Goal: Feedback & Contribution: Leave review/rating

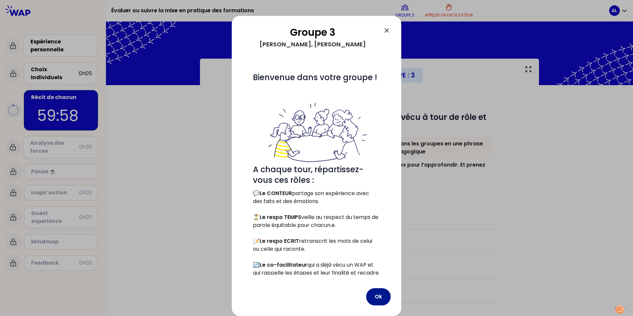
click at [377, 294] on button "Ok" at bounding box center [378, 296] width 24 height 17
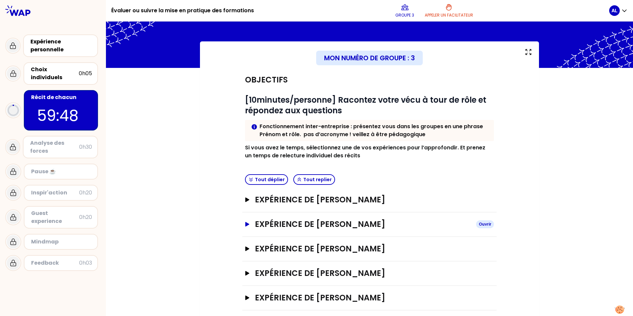
scroll to position [25, 0]
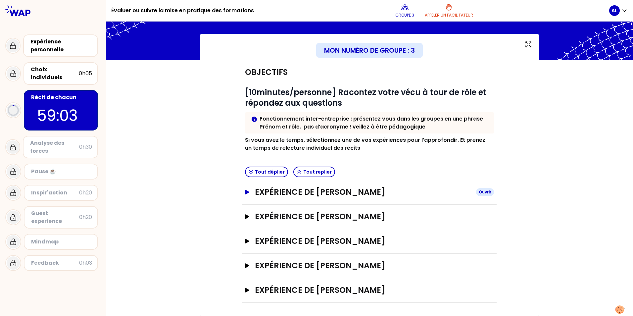
click at [245, 192] on icon "button" at bounding box center [247, 192] width 4 height 5
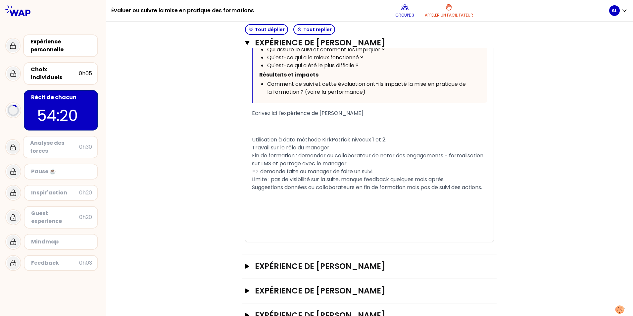
scroll to position [49, 0]
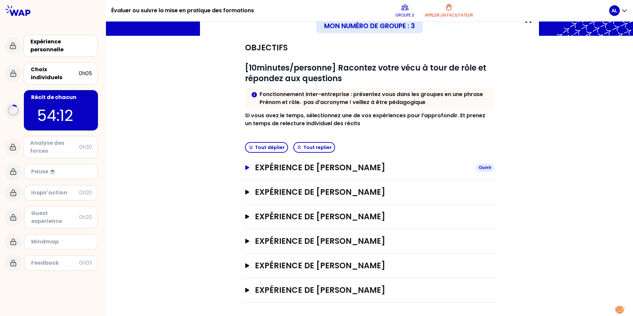
click at [247, 168] on icon "button" at bounding box center [247, 167] width 5 height 5
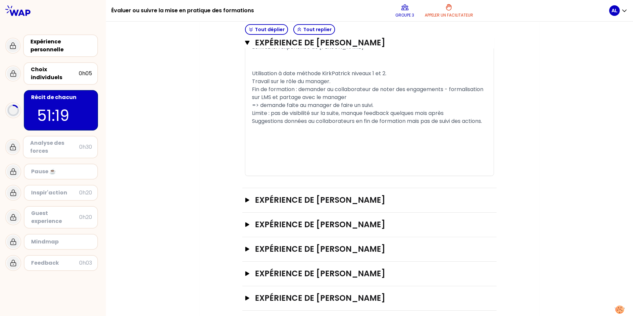
scroll to position [479, 0]
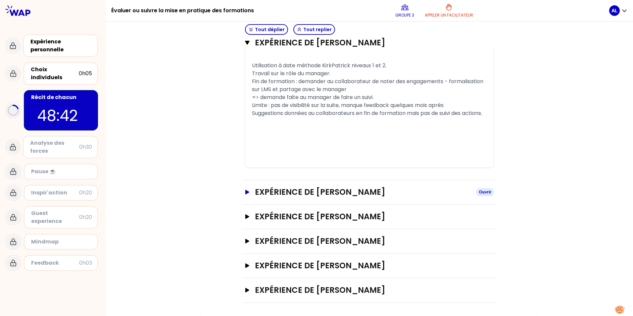
click at [245, 193] on icon "button" at bounding box center [247, 192] width 4 height 5
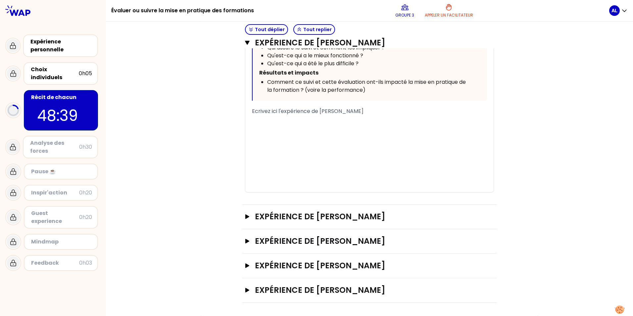
scroll to position [871, 0]
click at [364, 114] on span "Ecrivez ici l'expérience de Ariane Epstein-Drouard" at bounding box center [308, 111] width 112 height 8
drag, startPoint x: 380, startPoint y: 114, endPoint x: 241, endPoint y: 117, distance: 139.1
click at [262, 120] on p "﻿" at bounding box center [369, 120] width 235 height 11
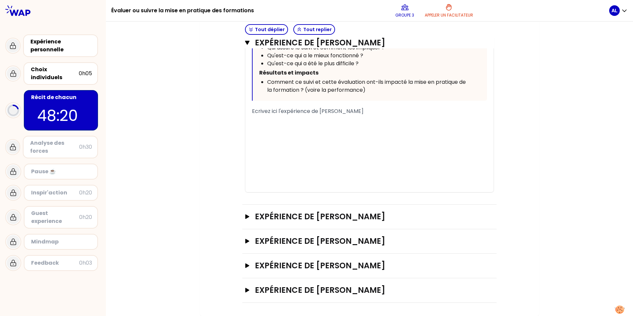
click at [286, 117] on p "﻿" at bounding box center [369, 120] width 235 height 11
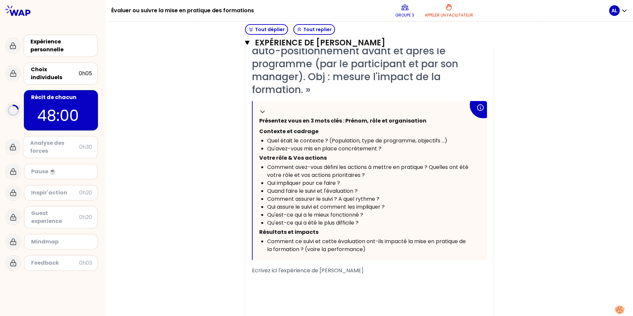
scroll to position [838, 0]
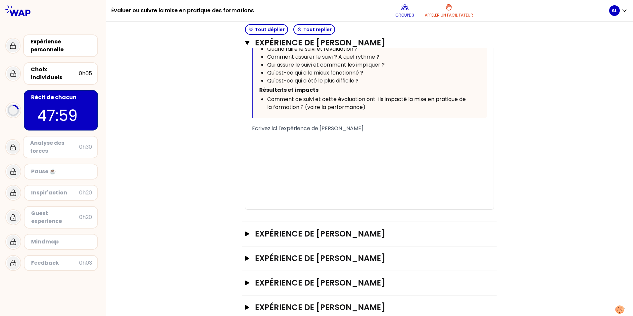
click at [252, 132] on span "Ecrivez ici l'expérience de Ariane Epstein-Drouard" at bounding box center [308, 128] width 112 height 8
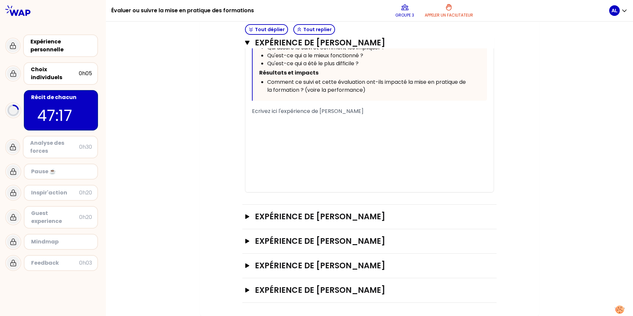
scroll to position [871, 0]
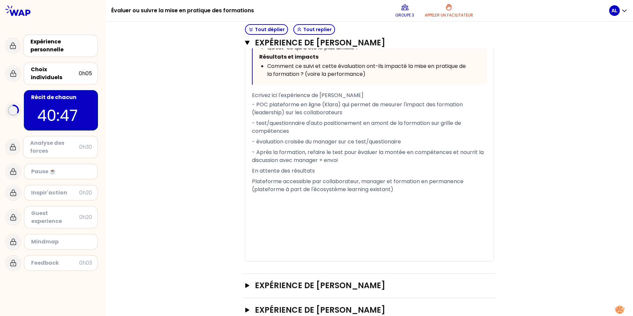
drag, startPoint x: 18, startPoint y: 156, endPoint x: 8, endPoint y: 154, distance: 9.7
click at [18, 161] on div "Pause ☕️" at bounding box center [52, 171] width 95 height 21
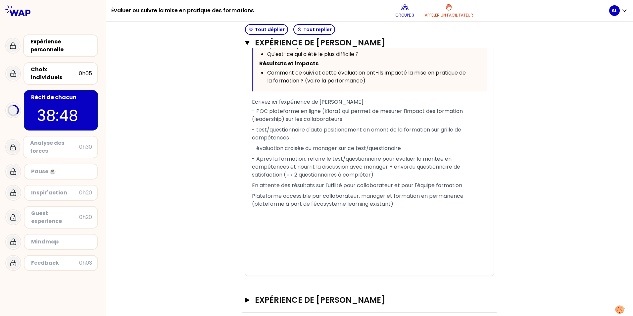
scroll to position [898, 0]
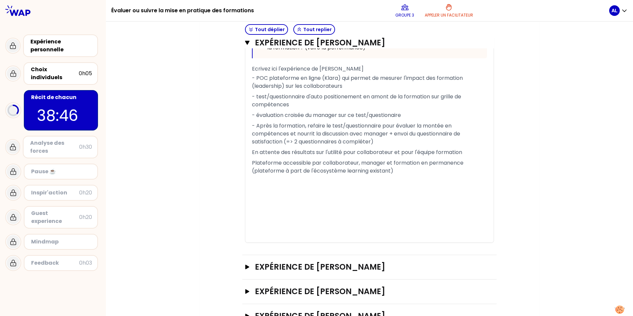
click at [411, 176] on p "Plateforme accessible par collaborateur, manager et formation en permanence (pl…" at bounding box center [369, 167] width 235 height 19
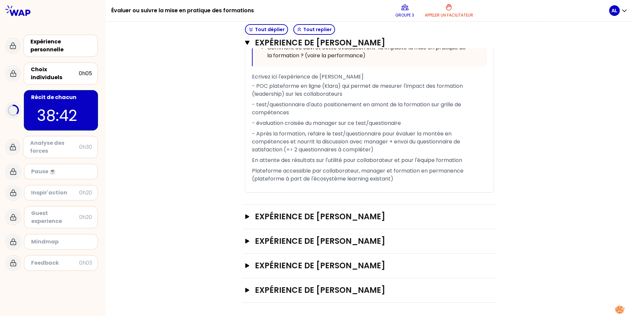
scroll to position [905, 0]
click at [245, 218] on icon "button" at bounding box center [247, 216] width 4 height 5
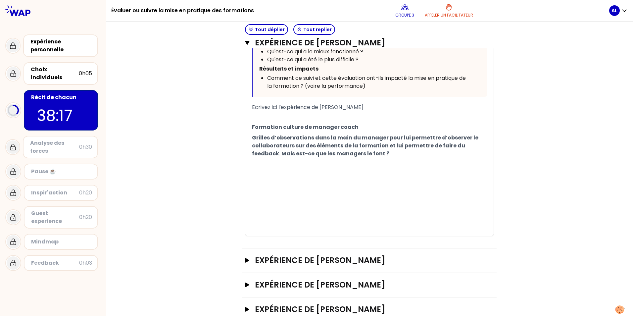
scroll to position [1303, 0]
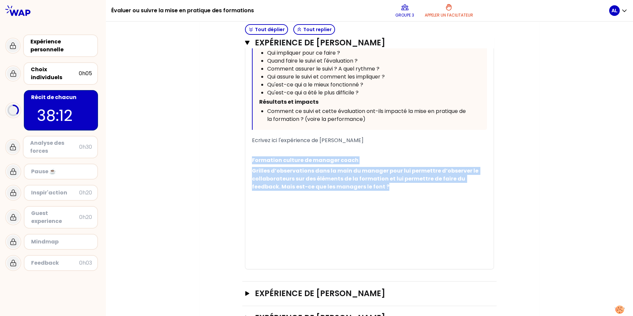
drag, startPoint x: 250, startPoint y: 174, endPoint x: 359, endPoint y: 208, distance: 113.8
click at [359, 208] on div "« - En amont de la formation : les managers ont été une mise en situation (MES)…" at bounding box center [369, 53] width 235 height 432
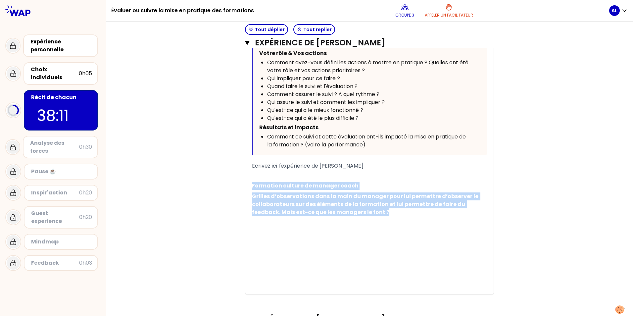
scroll to position [1270, 0]
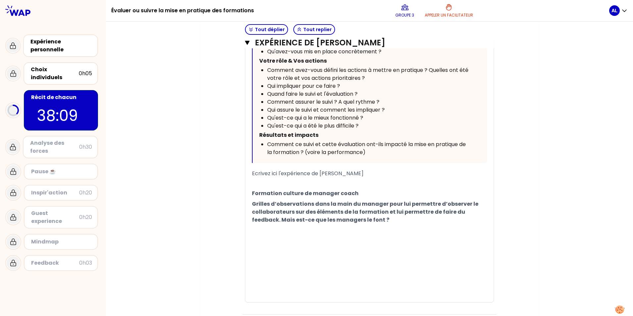
click at [316, 244] on p at bounding box center [369, 234] width 235 height 19
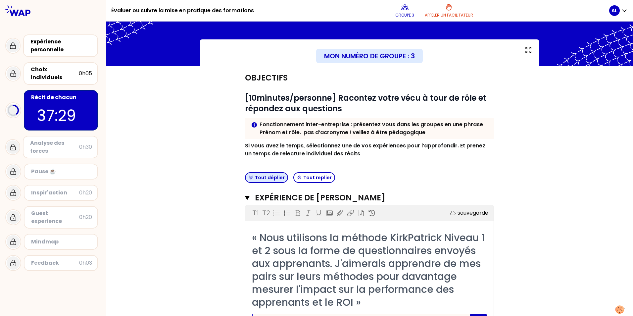
scroll to position [0, 0]
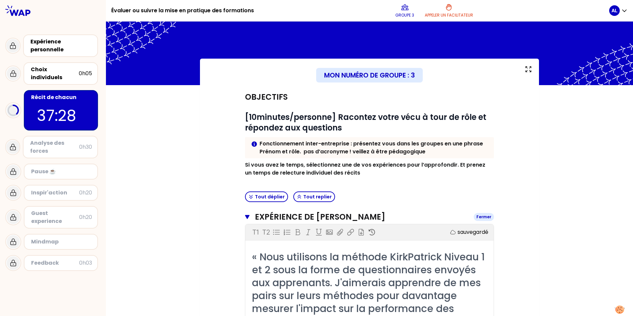
click at [245, 219] on icon "button" at bounding box center [247, 216] width 5 height 5
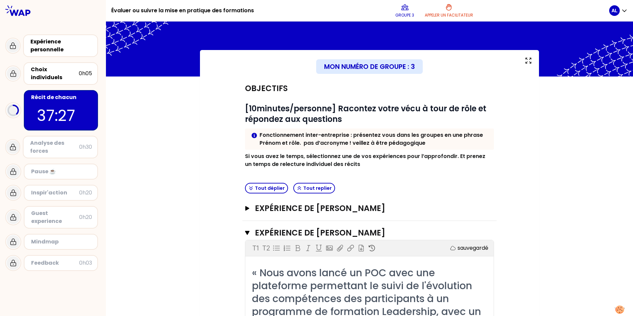
scroll to position [99, 0]
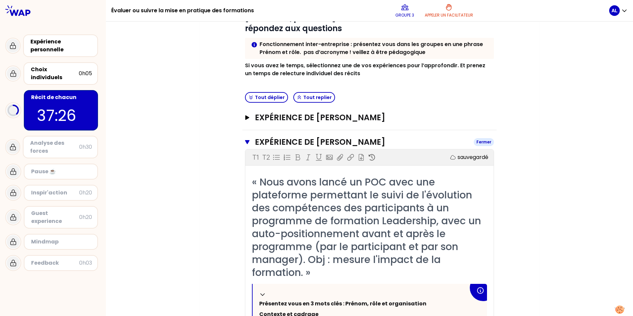
click at [246, 141] on icon "button" at bounding box center [247, 142] width 4 height 4
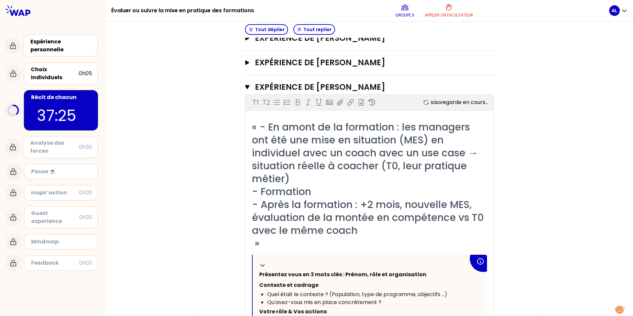
scroll to position [199, 0]
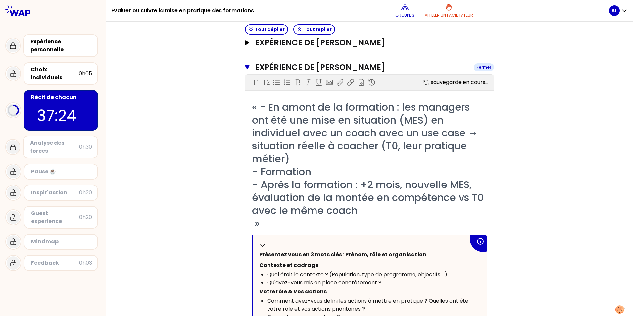
click at [245, 65] on icon "button" at bounding box center [247, 67] width 4 height 4
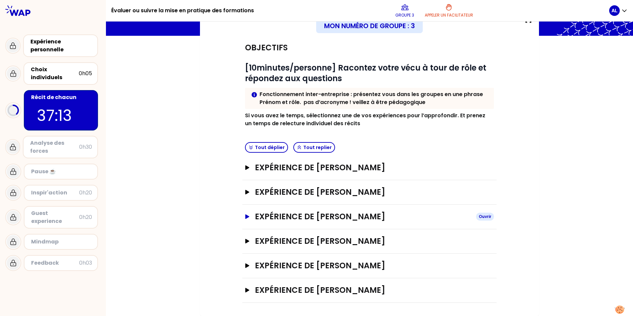
click at [245, 216] on icon "button" at bounding box center [247, 216] width 4 height 5
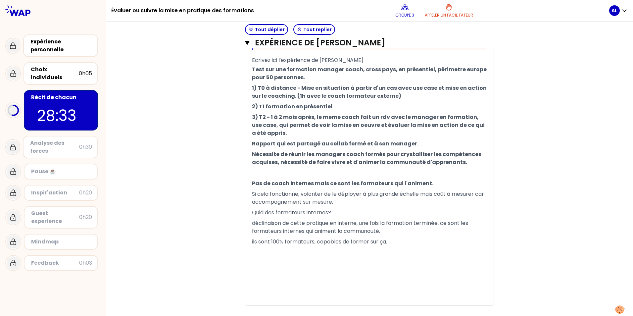
scroll to position [540, 0]
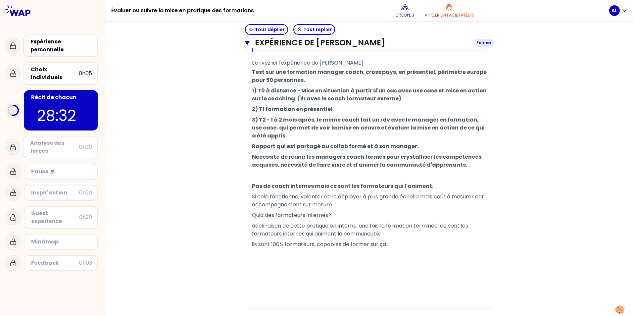
click at [245, 41] on icon "button" at bounding box center [247, 43] width 4 height 4
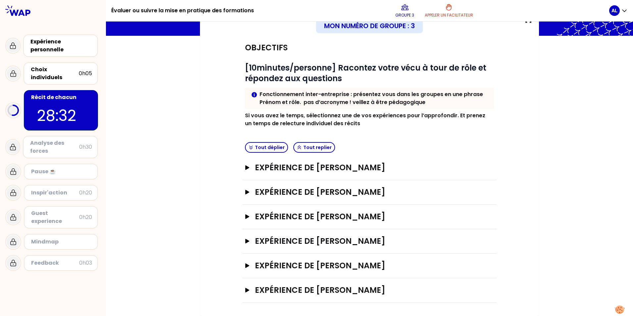
scroll to position [49, 0]
click at [340, 239] on h3 "Expérience de Penelope TAVARD" at bounding box center [363, 241] width 216 height 11
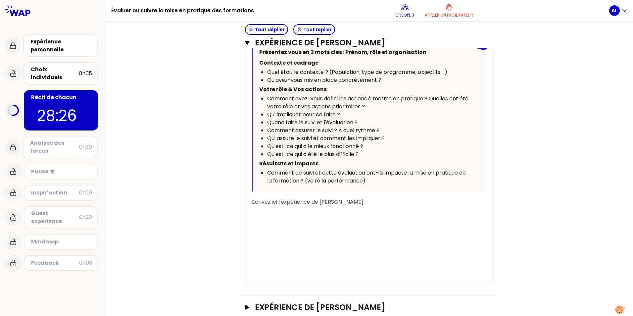
scroll to position [351, 0]
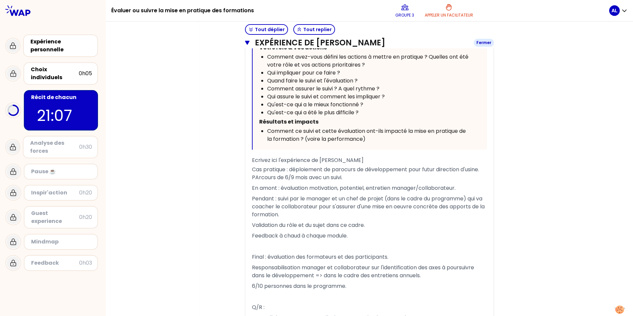
click at [245, 42] on icon "button" at bounding box center [247, 43] width 4 height 4
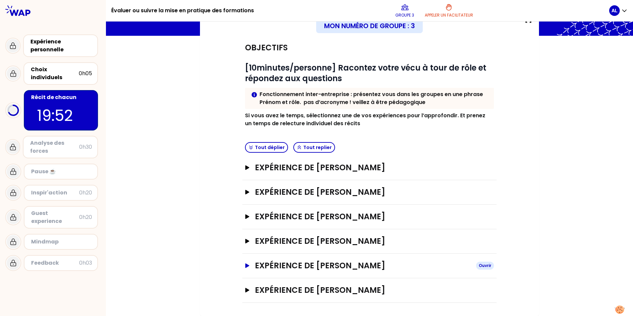
click at [245, 265] on icon "button" at bounding box center [247, 265] width 4 height 5
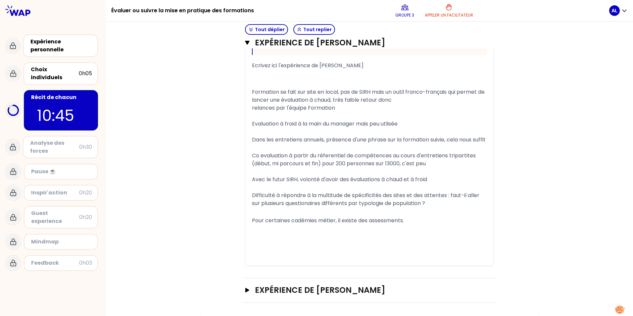
scroll to position [566, 0]
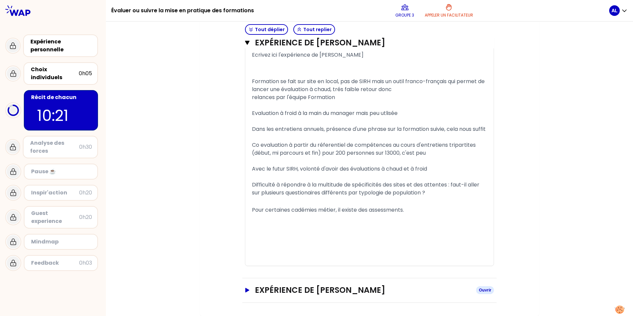
click at [245, 290] on icon "button" at bounding box center [247, 290] width 4 height 5
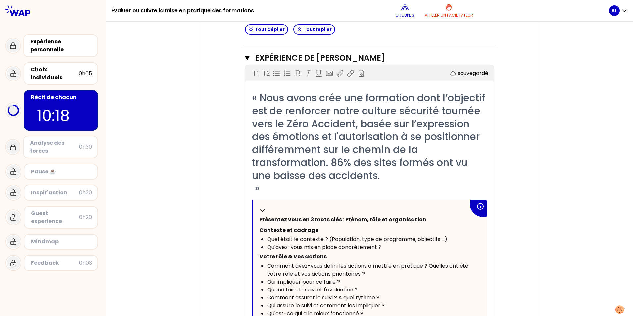
scroll to position [660, 0]
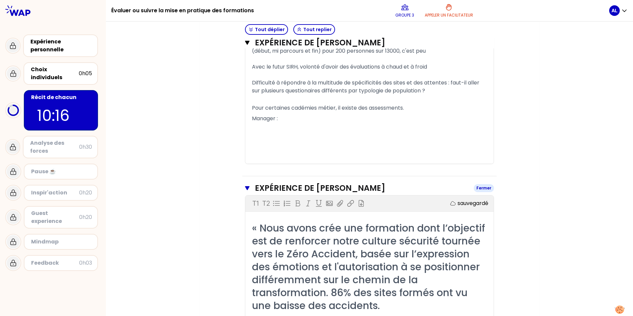
click at [246, 193] on button "Expérience de Marie-Pierre ROCHEREUIL Fermer" at bounding box center [369, 188] width 249 height 11
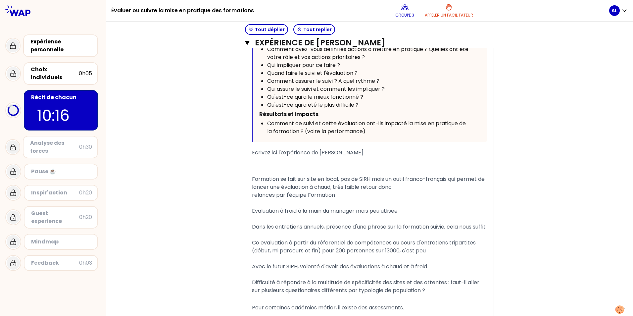
scroll to position [434, 0]
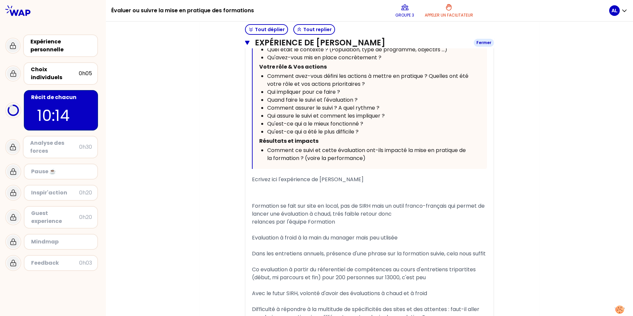
click at [245, 41] on icon "button" at bounding box center [247, 43] width 4 height 4
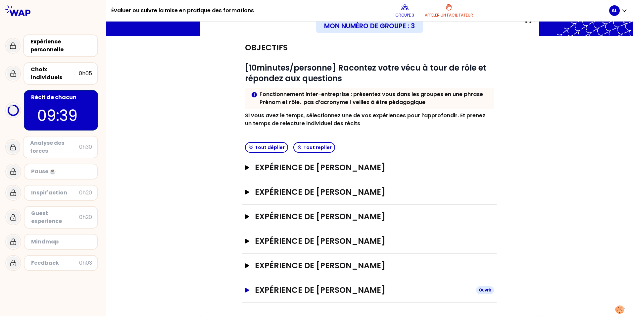
click at [245, 290] on icon "button" at bounding box center [247, 290] width 4 height 5
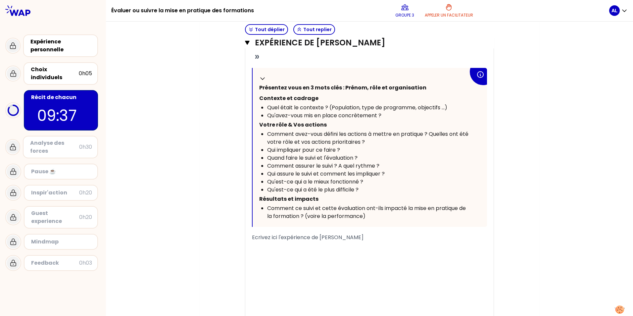
scroll to position [413, 0]
click at [260, 243] on p "﻿" at bounding box center [369, 246] width 235 height 11
click at [249, 246] on div "« Nous avons crée une formation dont l’objectif est de renforcer notre culture …" at bounding box center [369, 138] width 248 height 359
click at [326, 248] on p "programme culture securité" at bounding box center [369, 246] width 235 height 11
drag, startPoint x: 250, startPoint y: 257, endPoint x: 233, endPoint y: 243, distance: 22.3
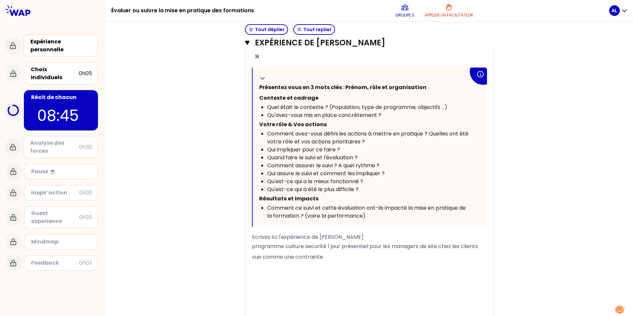
click at [233, 243] on div "Objectifs # [10minutes/personne] Racontez votre vécu à tour de rôle et répondez…" at bounding box center [369, 6] width 313 height 669
click at [257, 246] on p "﻿" at bounding box center [369, 246] width 235 height 11
click at [261, 256] on span "svue comme une contrainte" at bounding box center [314, 257] width 124 height 8
drag, startPoint x: 295, startPoint y: 259, endPoint x: 250, endPoint y: 255, distance: 45.9
click at [252, 255] on p "transformation" at bounding box center [369, 257] width 235 height 11
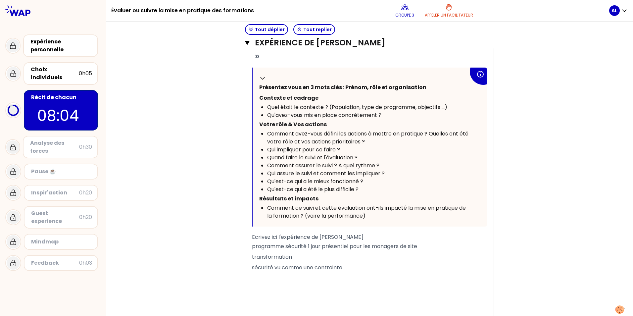
copy span "transformation"
click at [342, 259] on p "sécurité vu comme une contrainte" at bounding box center [369, 257] width 235 height 11
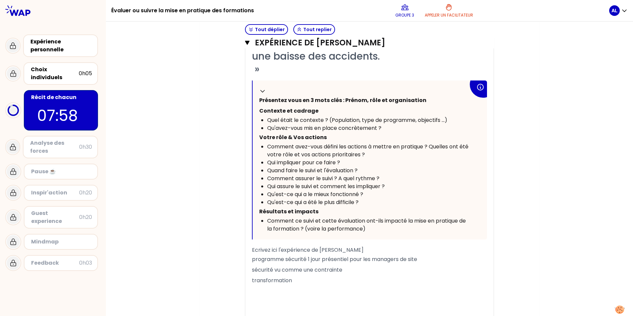
scroll to position [478, 0]
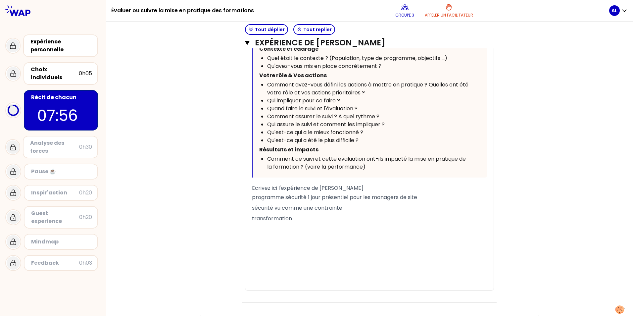
drag, startPoint x: 302, startPoint y: 205, endPoint x: 243, endPoint y: 197, distance: 59.5
click at [245, 197] on div "« Nous avons crée une formation dont l’objectif est de renforcer notre culture …" at bounding box center [369, 100] width 248 height 380
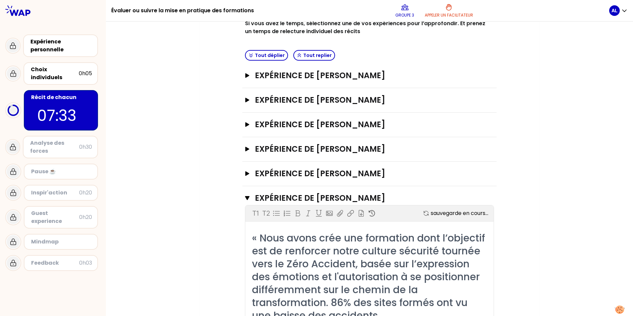
scroll to position [489, 0]
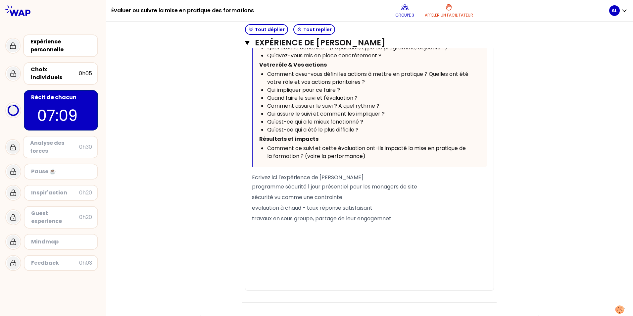
click at [303, 204] on span "evaluation à chaud - taux réponse satisfaisant" at bounding box center [312, 208] width 121 height 8
click at [399, 213] on p "travaux en sous groupe, partage de leur engagemnet" at bounding box center [369, 218] width 235 height 11
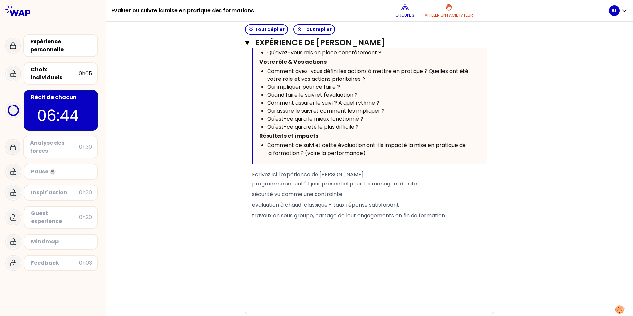
scroll to position [500, 0]
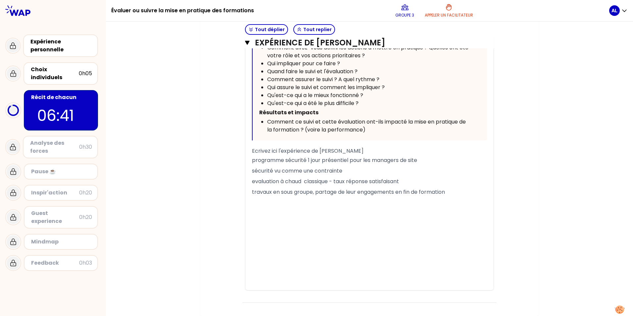
click at [419, 158] on p "programme sécurité 1 jour présentiel pour les managers de site" at bounding box center [369, 160] width 235 height 11
click at [451, 192] on p "travaux en sous groupe, partage de leur engagements en fin de formation" at bounding box center [369, 192] width 235 height 11
click at [312, 191] on span "travaux en sous groupe, partage de leur engagements en fin de formation" at bounding box center [348, 192] width 193 height 8
click at [472, 190] on p "travaux en sous groupe de 10, partage de leur engagements en fin de formation" at bounding box center [369, 192] width 235 height 11
click at [418, 161] on span "programme sécurité 1 jour présentiel pour les managers de site 80 pax" at bounding box center [344, 160] width 184 height 8
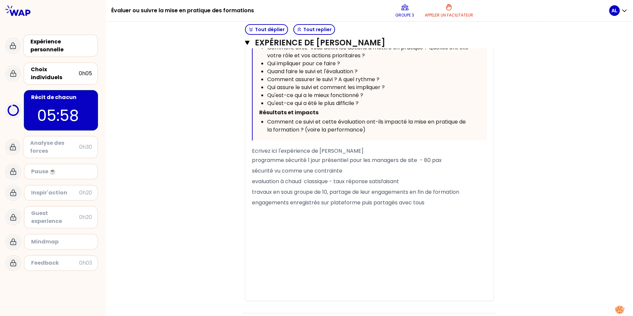
click at [448, 159] on p "programme sécurité 1 jour présentiel pour les managers de site - 80 pax" at bounding box center [369, 160] width 235 height 11
click at [430, 202] on p "engagements enregistrés sur plateforme puis partagés avec tous" at bounding box center [369, 202] width 235 height 11
click at [282, 213] on span "evaluation a froid - - 8 semaines après- peu de retour" at bounding box center [322, 213] width 141 height 8
click at [397, 214] on p "evaluation à froid - - 8 semaines après- peu de retour" at bounding box center [369, 213] width 235 height 11
click at [287, 223] on span "KPI pour mesuer l'impact de la formation - impact" at bounding box center [317, 224] width 131 height 8
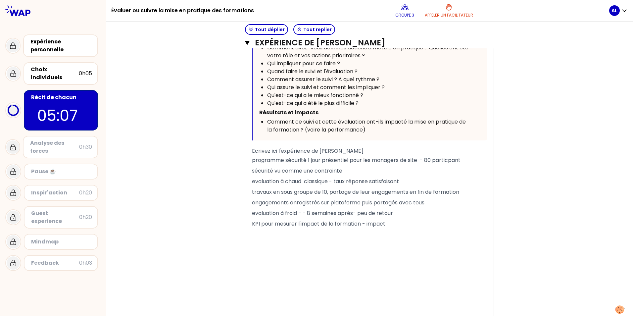
click at [388, 225] on p "KPI pour mesurer l'impact de la formation - impact" at bounding box center [369, 224] width 235 height 11
click at [365, 224] on span "KPI pour mesurer l'impact de la formation - baisse de la fréquence des accident…" at bounding box center [367, 228] width 230 height 16
click at [418, 234] on p "KPI pour mesurer l'impact de la formation - constat de la baisse de la fréquenc…" at bounding box center [369, 228] width 235 height 19
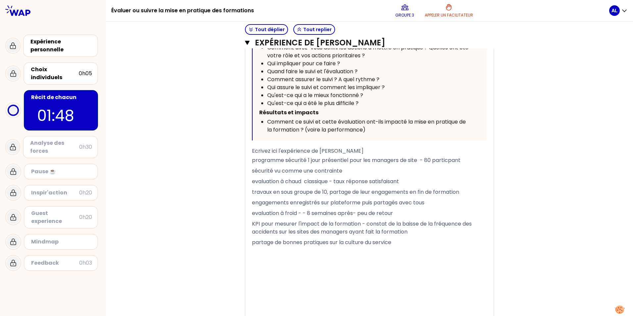
click at [395, 243] on p "partage de bonnes pratiques sur la culture du service" at bounding box center [369, 242] width 235 height 11
click at [462, 161] on p "programme sécurité 1 jour présentiel pour les managers de site - 80 particpant" at bounding box center [369, 160] width 235 height 11
click at [396, 242] on p "partage de bonnes pratiques sur la culture du service" at bounding box center [369, 242] width 235 height 11
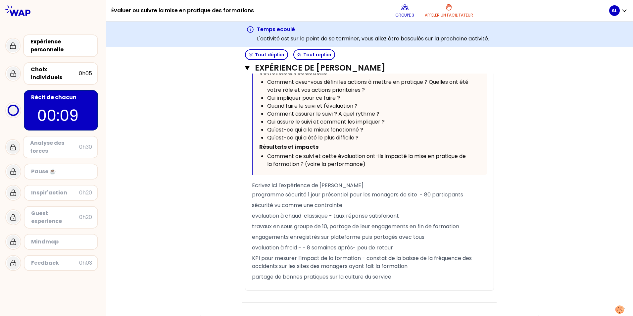
scroll to position [490, 0]
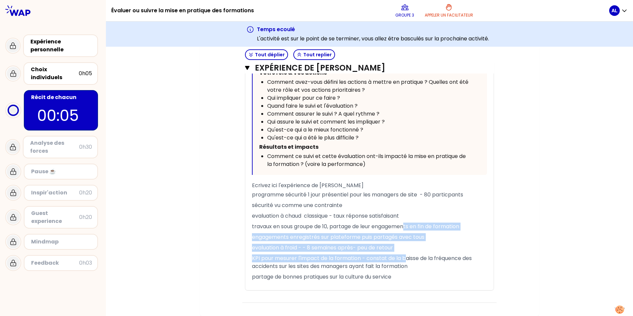
drag, startPoint x: 407, startPoint y: 256, endPoint x: 404, endPoint y: 259, distance: 4.7
click at [405, 259] on div "« Nous avons crée une formation dont l’objectif est de renforcer notre culture …" at bounding box center [369, 99] width 235 height 382
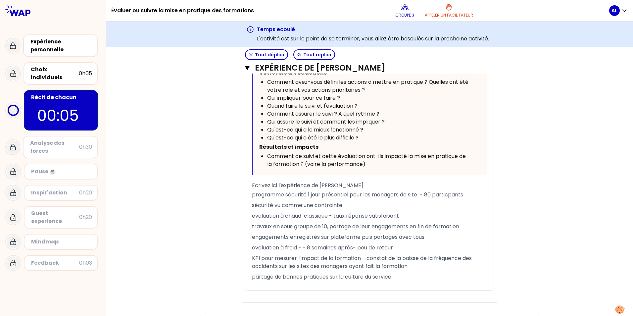
click at [404, 274] on p "partage de bonnes pratiques sur la culture du service" at bounding box center [369, 276] width 235 height 11
drag, startPoint x: 398, startPoint y: 275, endPoint x: 246, endPoint y: 279, distance: 152.7
click at [246, 279] on div "« Nous avons crée une formation dont l’objectif est de renforcer notre culture …" at bounding box center [369, 99] width 248 height 382
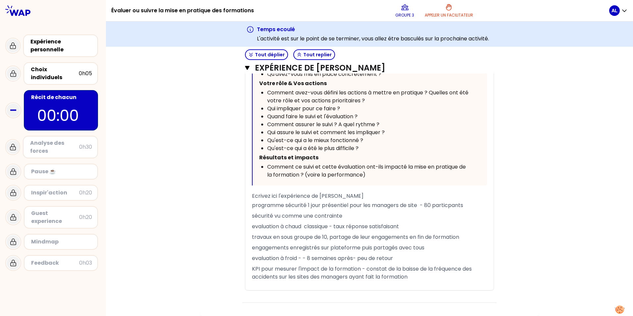
click at [64, 139] on div "Analyse des forces" at bounding box center [54, 147] width 49 height 16
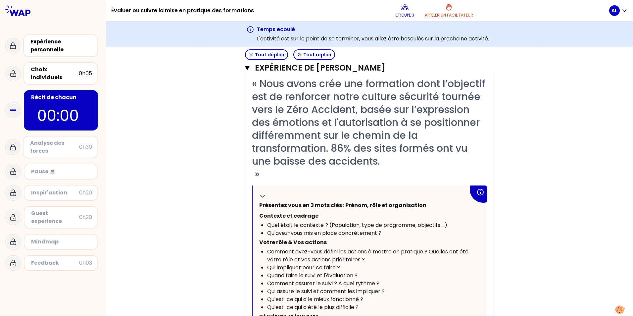
scroll to position [314, 0]
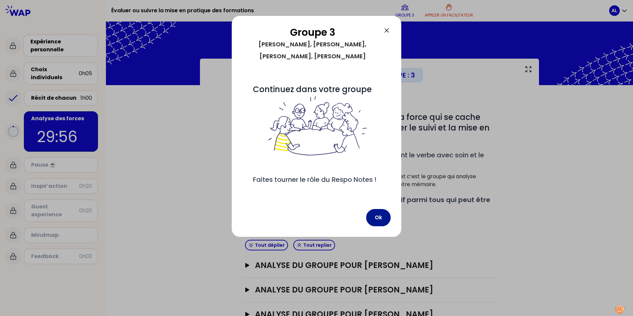
click at [378, 225] on button "Ok" at bounding box center [378, 217] width 24 height 17
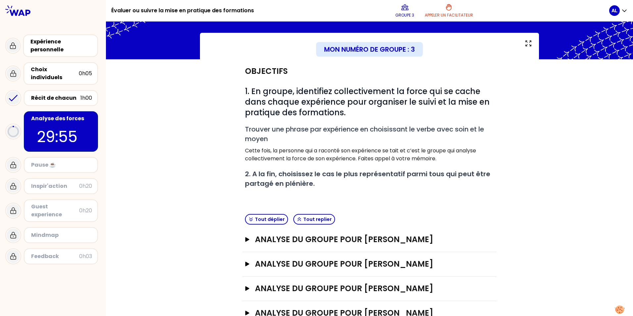
scroll to position [98, 0]
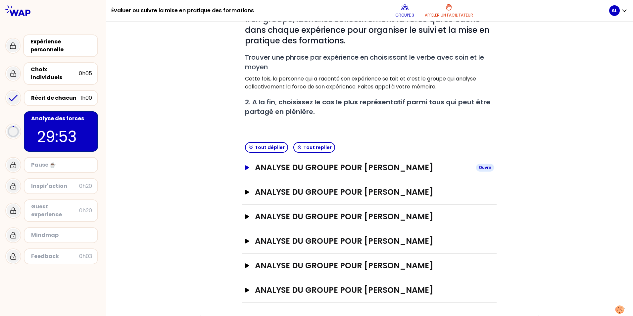
click at [245, 166] on icon "button" at bounding box center [247, 167] width 4 height 5
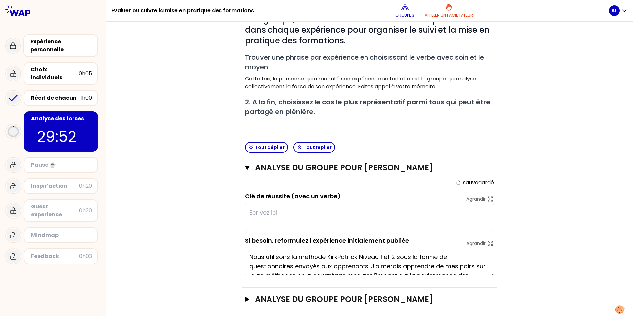
click at [286, 211] on textarea at bounding box center [369, 217] width 249 height 27
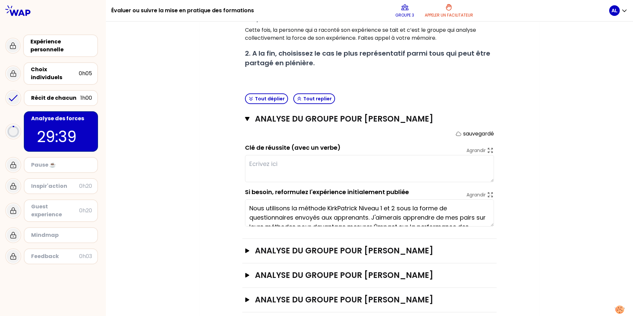
scroll to position [131, 0]
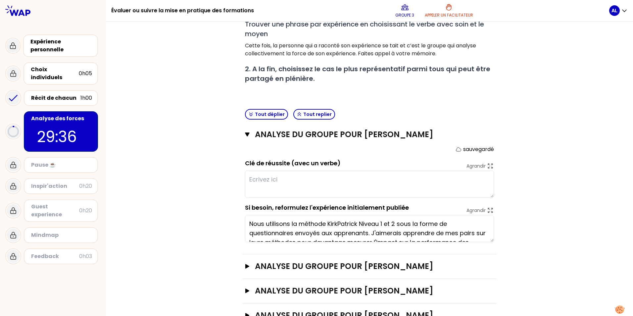
click at [266, 177] on textarea at bounding box center [369, 183] width 249 height 27
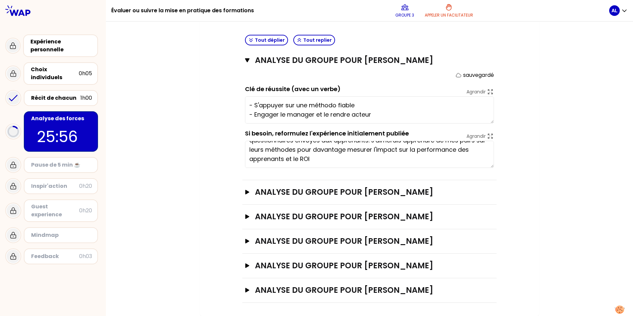
scroll to position [9, 0]
type textarea "- S'appuyer sur une méthodo fiable - Engager le manager et le rendre acteur"
click at [245, 193] on icon "button" at bounding box center [247, 192] width 4 height 5
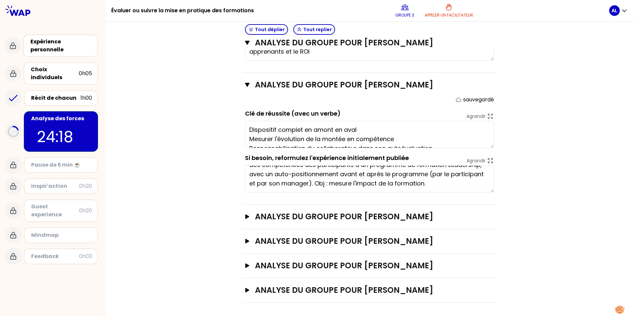
scroll to position [19, 0]
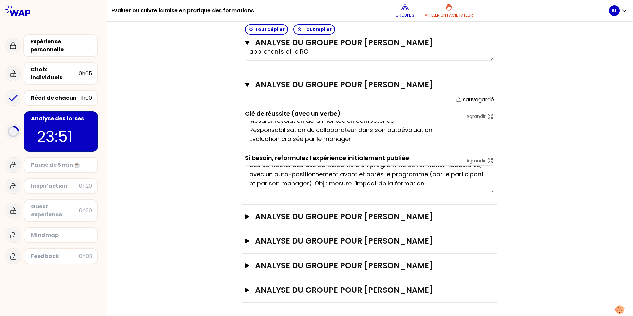
type textarea "Mettre en place un dispositif complet en amont en aval Mesurer l'évolution de l…"
click at [245, 85] on icon "button" at bounding box center [247, 85] width 4 height 4
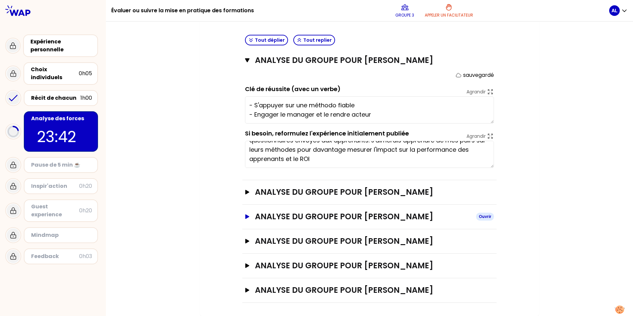
click at [245, 215] on icon "button" at bounding box center [247, 216] width 4 height 5
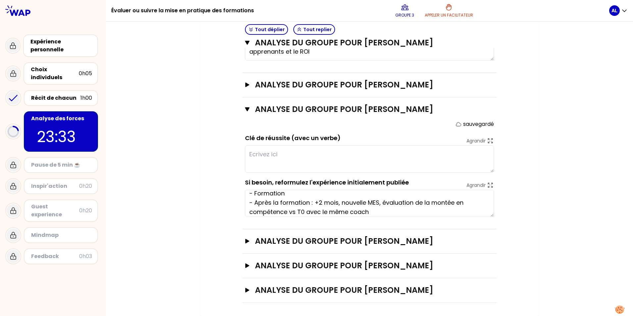
scroll to position [0, 0]
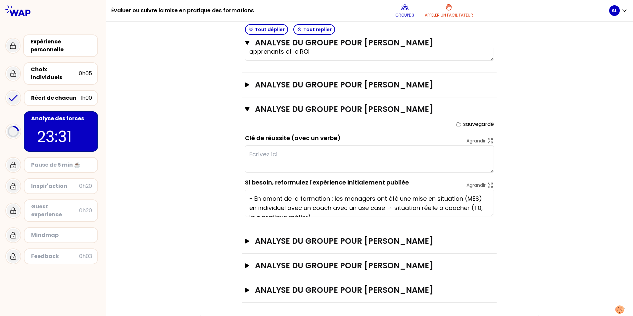
click at [272, 153] on textarea at bounding box center [369, 158] width 249 height 27
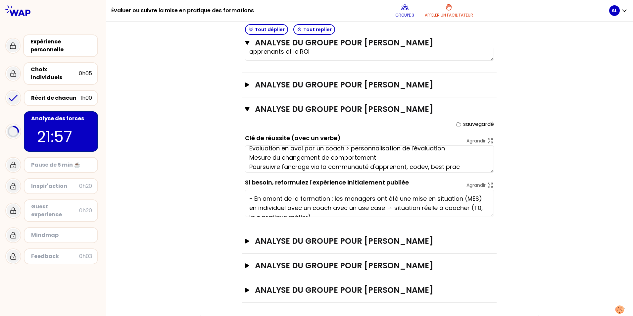
scroll to position [9, 0]
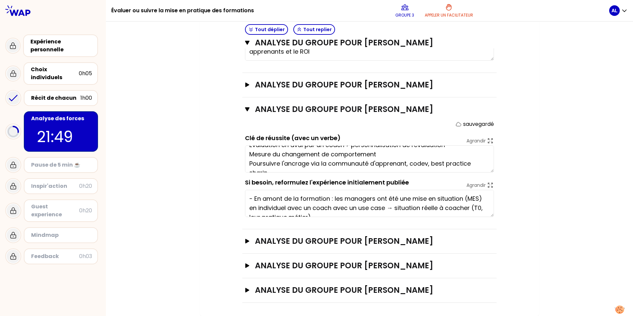
type textarea "Evaluation en aval par un coach > personnalisation de l'évaluation Mesure du ch…"
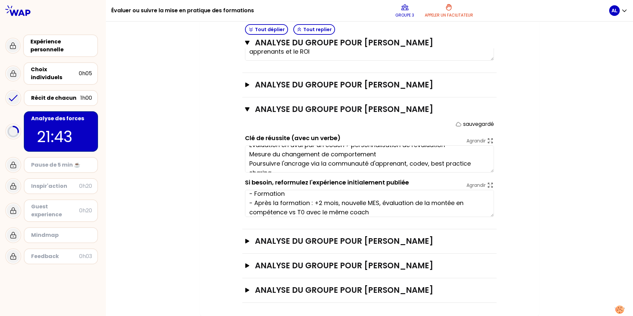
scroll to position [33, 0]
click at [245, 242] on icon "button" at bounding box center [247, 241] width 4 height 5
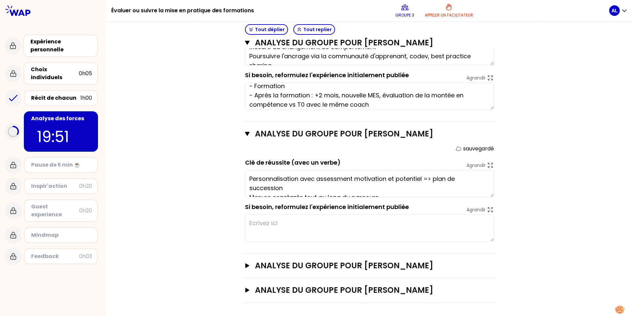
scroll to position [19, 0]
type textarea "Personnalisation avec assessment motivation et potentiel => plan de succession …"
click at [245, 266] on icon "button" at bounding box center [247, 265] width 4 height 5
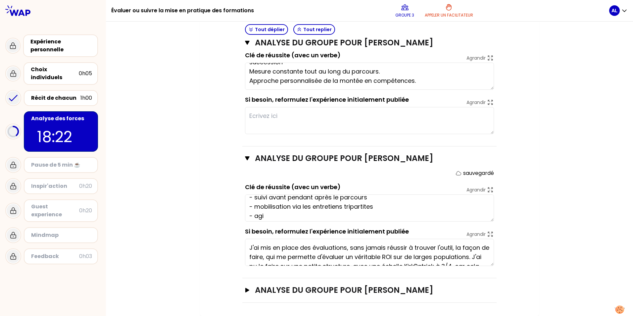
scroll to position [9, 0]
type textarea "- suivi avant pendant après le parcours - mobilisation via les entretiens tripa…"
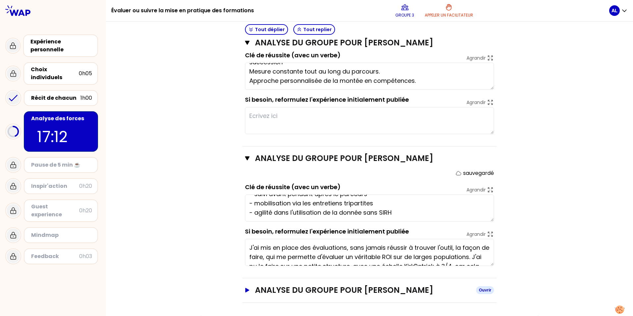
click at [245, 290] on icon "button" at bounding box center [247, 290] width 4 height 5
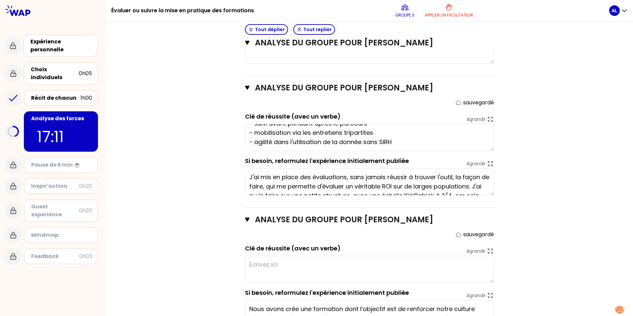
scroll to position [626, 0]
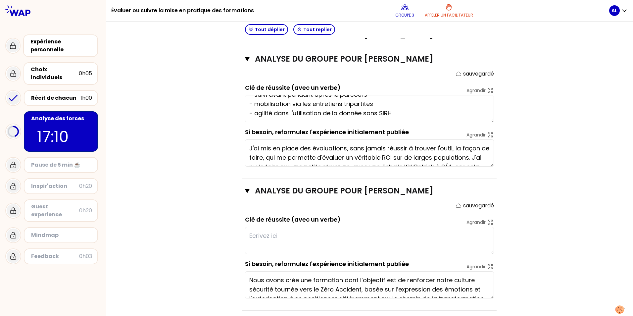
click at [264, 237] on textarea at bounding box center [369, 240] width 249 height 27
type textarea "s"
click at [66, 94] on div "Récit de chacun" at bounding box center [55, 98] width 49 height 8
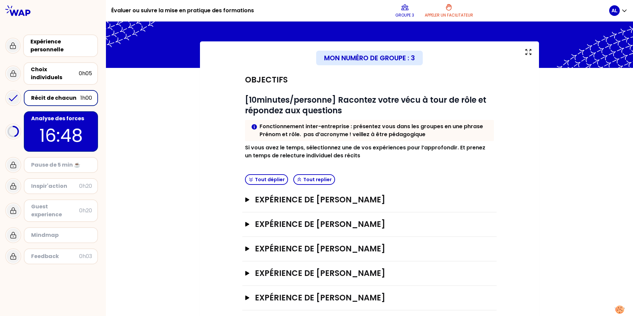
scroll to position [49, 0]
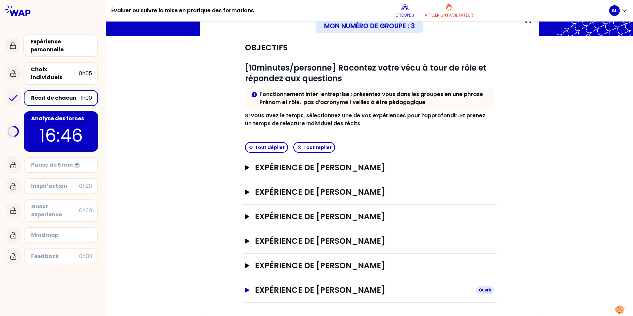
click at [245, 288] on icon "button" at bounding box center [247, 290] width 5 height 5
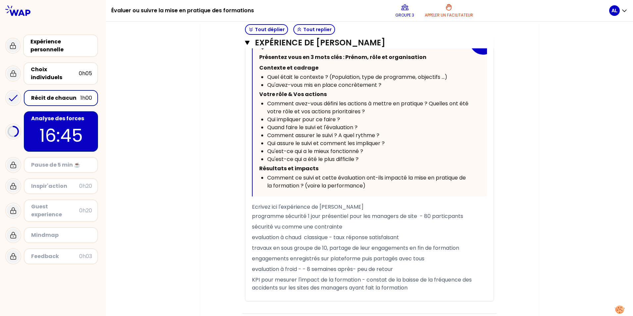
scroll to position [455, 0]
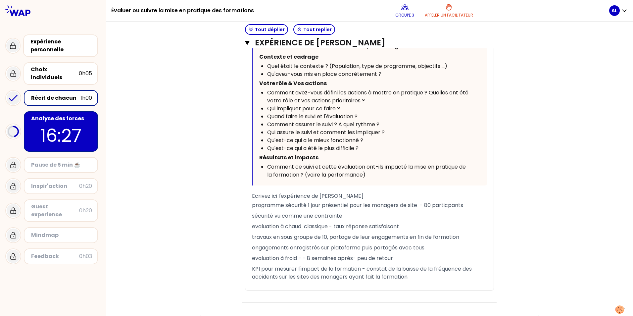
click at [56, 127] on p "16:27" at bounding box center [61, 135] width 62 height 26
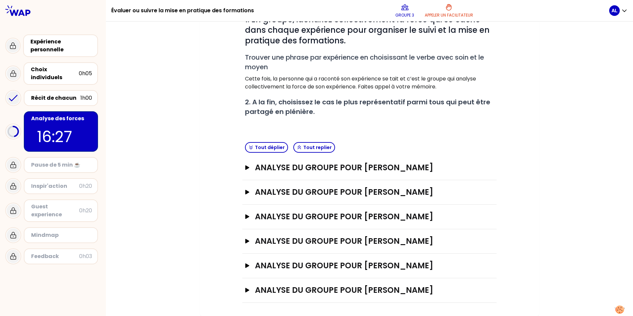
scroll to position [98, 0]
click at [245, 291] on icon "button" at bounding box center [247, 290] width 4 height 5
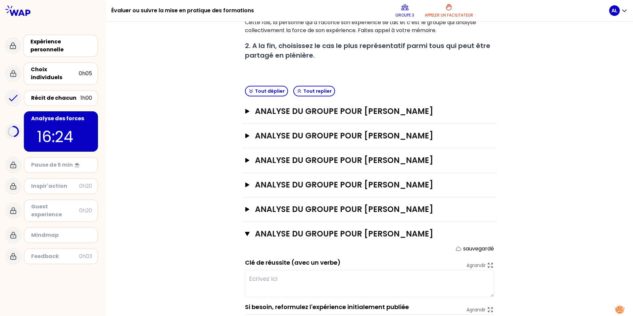
scroll to position [205, 0]
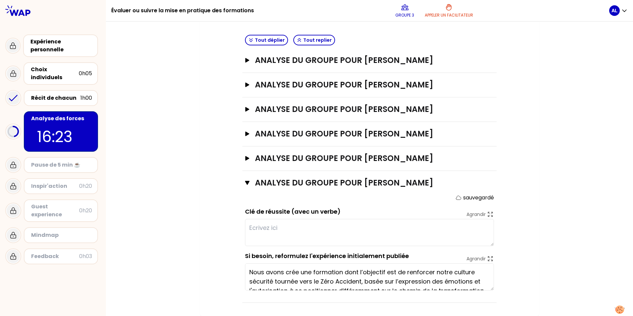
click at [270, 230] on textarea at bounding box center [369, 232] width 249 height 27
click at [247, 227] on textarea "KPI en place" at bounding box center [369, 232] width 249 height 27
click at [288, 227] on textarea "KPI en place" at bounding box center [369, 232] width 249 height 27
click at [352, 226] on textarea "KPI en place et mesures concrètes" at bounding box center [369, 232] width 249 height 27
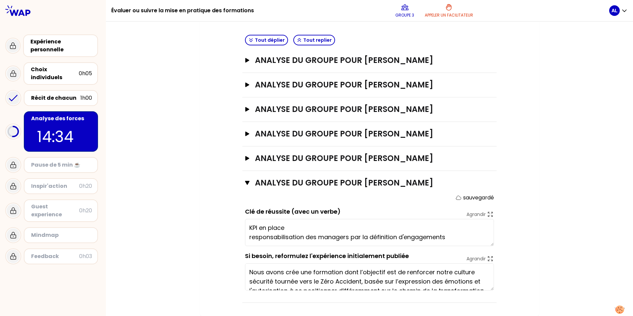
click at [288, 226] on textarea "KPI en place responsabilisation des managers par la définition d'engagements" at bounding box center [369, 232] width 249 height 27
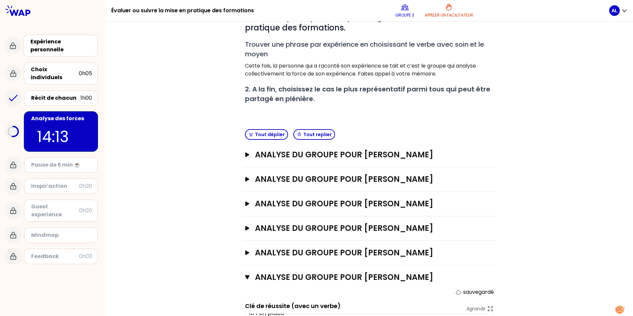
scroll to position [172, 0]
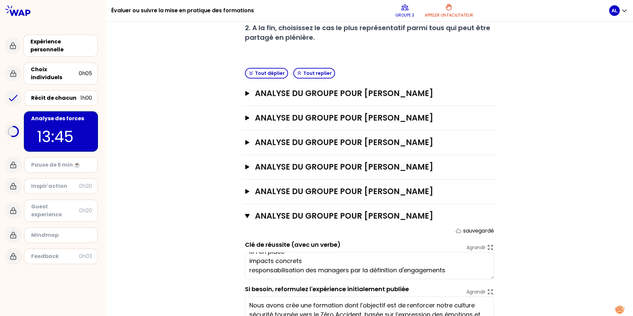
type textarea "KPI en place impacts concrets responsabilisation des managers par la définition…"
click at [297, 73] on icon "button" at bounding box center [299, 73] width 5 height 5
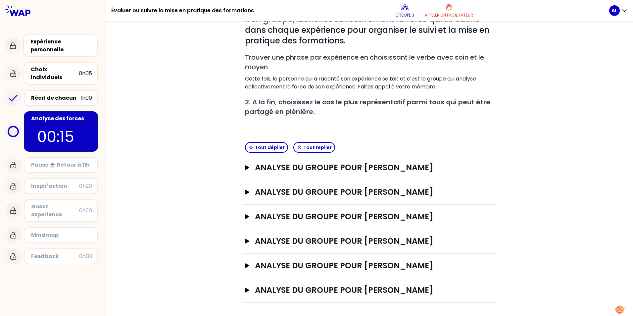
scroll to position [123, 0]
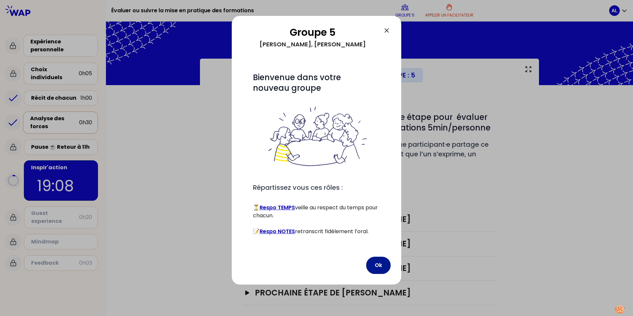
click at [380, 265] on button "Ok" at bounding box center [378, 265] width 24 height 17
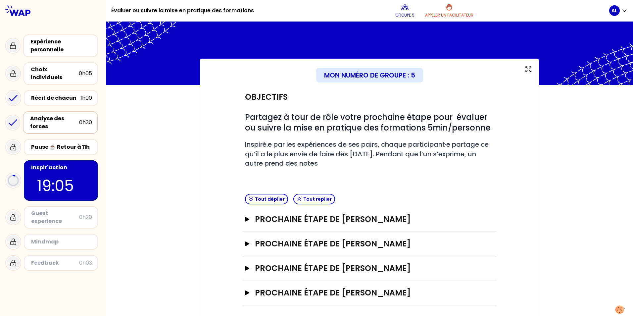
scroll to position [3, 0]
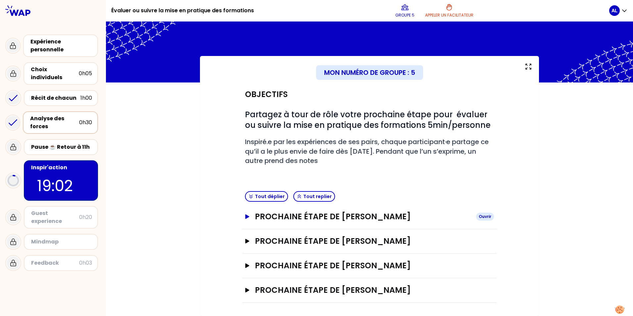
click at [245, 215] on icon "button" at bounding box center [247, 216] width 4 height 5
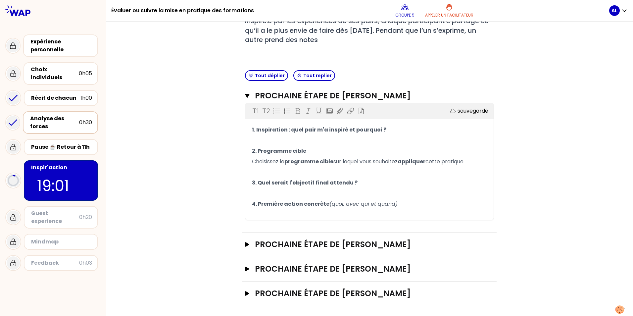
scroll to position [127, 0]
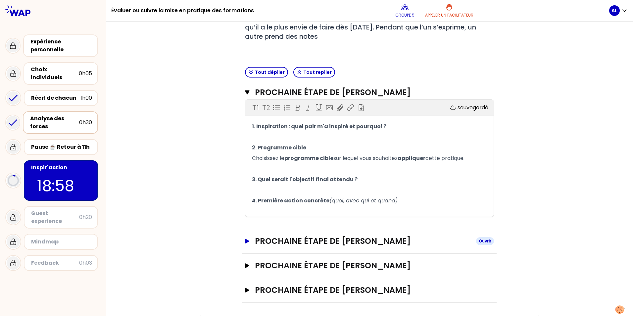
click at [245, 242] on icon "button" at bounding box center [247, 241] width 4 height 5
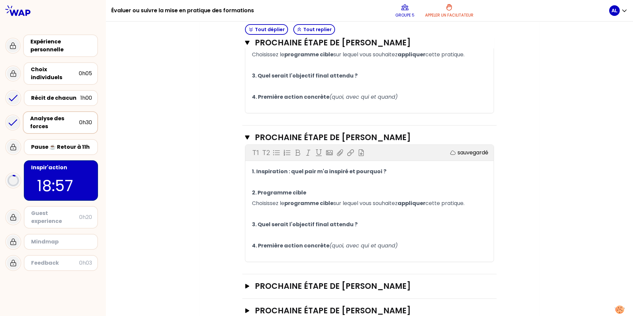
scroll to position [251, 0]
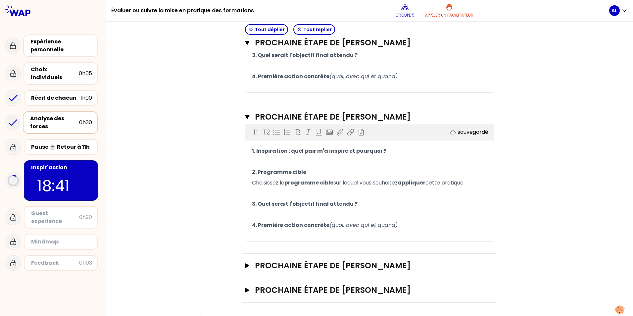
click at [430, 167] on p "2. Programme cible" at bounding box center [369, 172] width 235 height 11
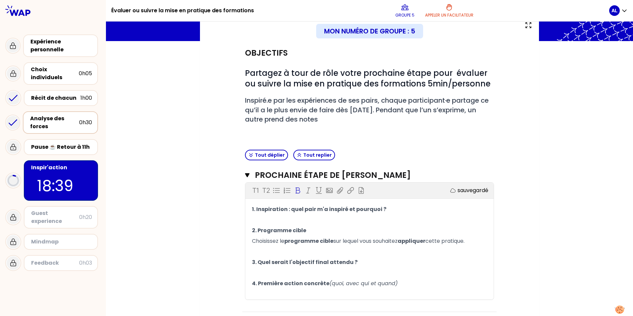
scroll to position [19, 0]
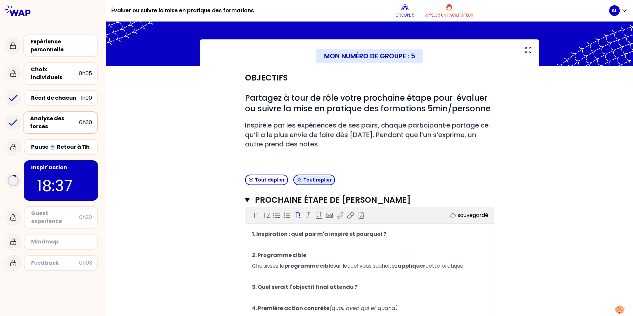
click at [318, 180] on button "Tout replier" at bounding box center [314, 179] width 42 height 11
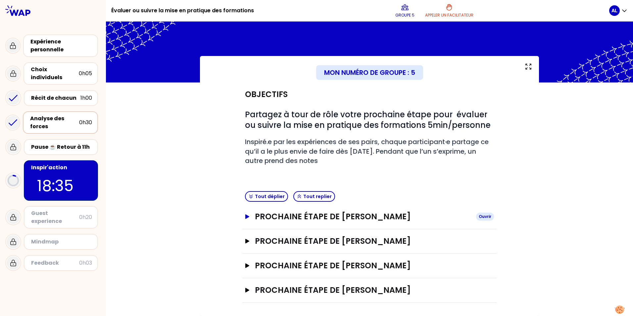
click at [298, 218] on h3 "Prochaine étape de LAURENCE LERAY" at bounding box center [363, 216] width 216 height 11
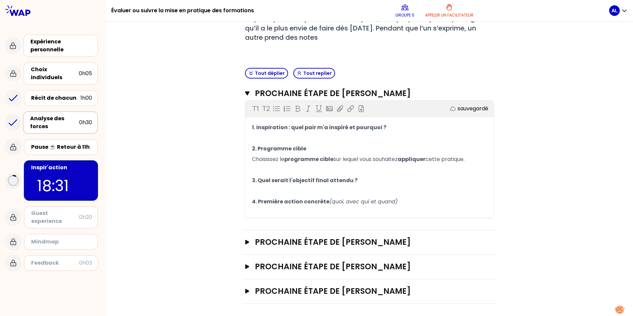
scroll to position [127, 0]
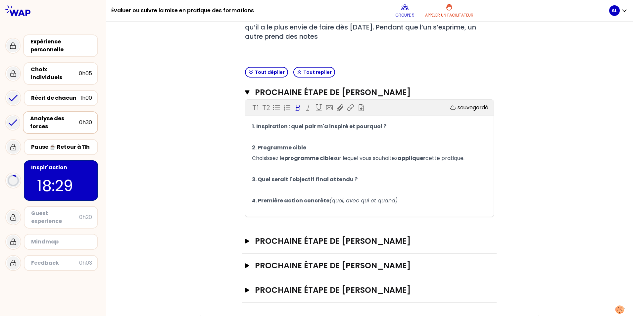
click at [390, 129] on p "1. Inspiration : quel pair m'a inspiré et pourquoi ?" at bounding box center [369, 126] width 235 height 11
click at [391, 120] on div "T1 T2 Exporter sauvegardé 1. Inspiration : quel pair m'a inspiré et pourquoi ? …" at bounding box center [369, 158] width 248 height 117
click at [389, 123] on p "1. Inspiration : quel pair m'a inspiré et pourquoi ?" at bounding box center [369, 126] width 235 height 11
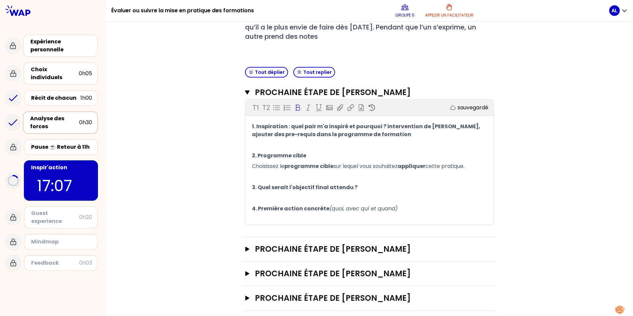
click at [380, 126] on span "1. Inspiration : quel pair m'a inspiré et pourquoi ? intervention de Joss, ajou…" at bounding box center [366, 130] width 229 height 16
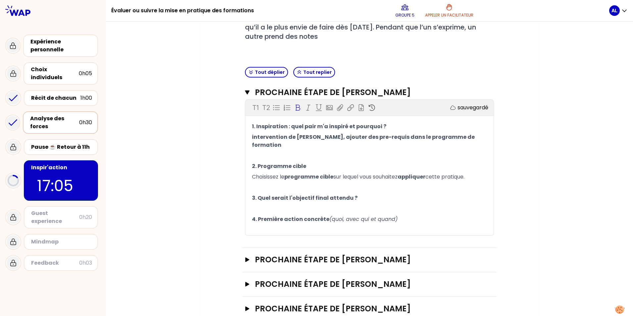
click at [466, 136] on p "intervention de Joss, ajouter des pre-requis dans le programme de formation" at bounding box center [369, 141] width 235 height 19
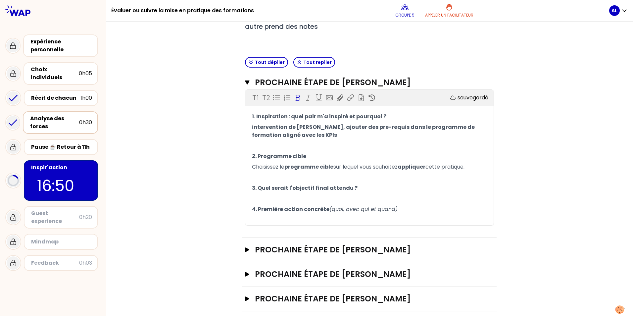
scroll to position [145, 0]
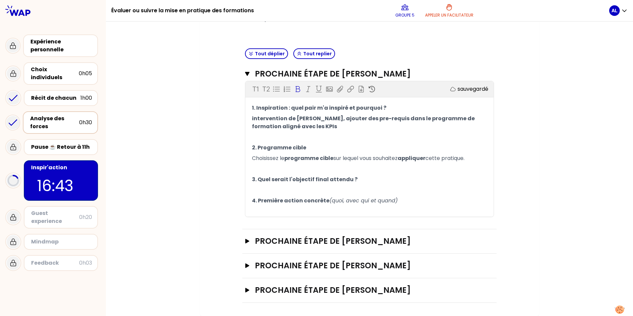
click at [273, 133] on p "﻿" at bounding box center [369, 137] width 235 height 11
click at [259, 164] on p "﻿" at bounding box center [369, 169] width 235 height 11
click at [288, 189] on p "﻿" at bounding box center [369, 190] width 235 height 11
click at [263, 167] on p "﻿" at bounding box center [369, 169] width 235 height 11
click at [405, 196] on p "4. Première action concrète (quoi, avec qui et quand)" at bounding box center [369, 200] width 235 height 11
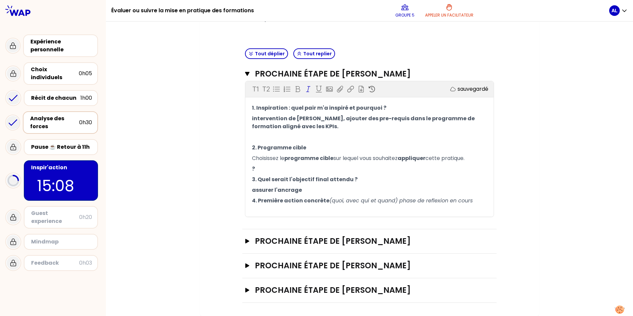
click at [308, 185] on p "assurer l'ancrage" at bounding box center [369, 190] width 235 height 11
click at [479, 200] on p "4. Première action concrète (quoi, avec qui et quand) phase de reflexion en cou…" at bounding box center [369, 200] width 235 height 11
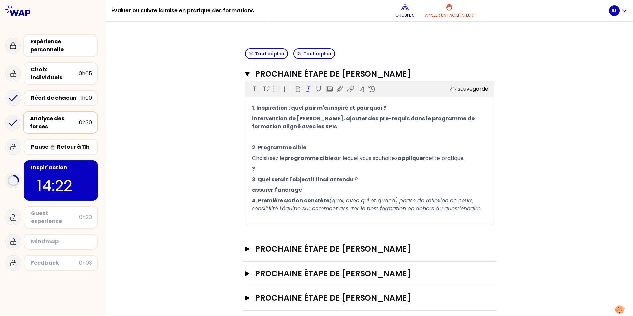
scroll to position [153, 0]
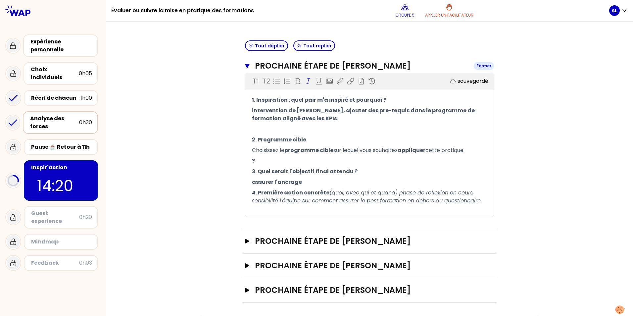
click at [245, 65] on icon "button" at bounding box center [247, 66] width 4 height 4
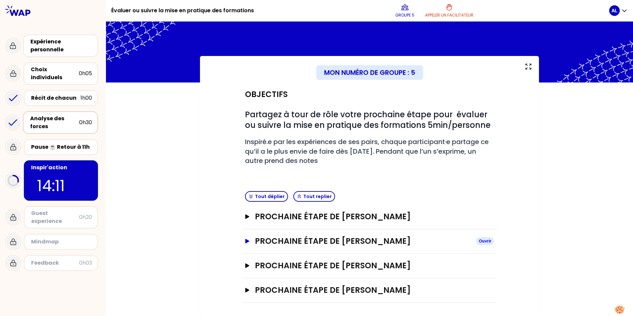
click at [245, 240] on icon "button" at bounding box center [247, 241] width 4 height 5
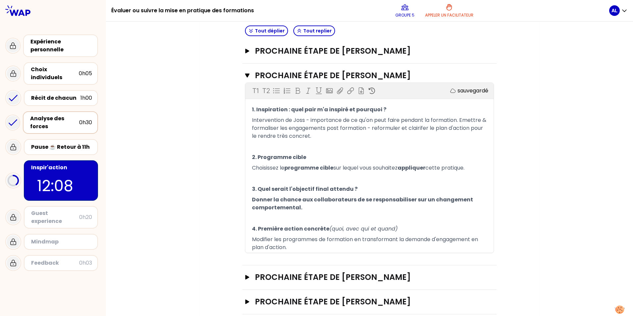
scroll to position [180, 0]
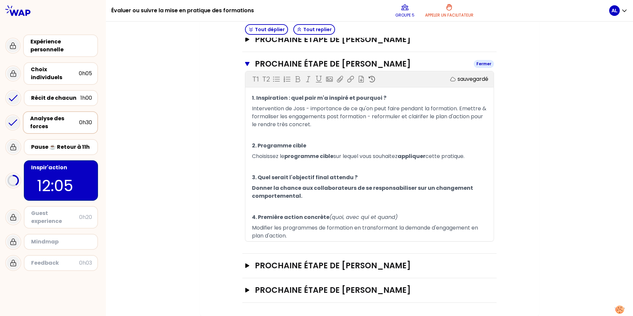
click at [245, 62] on icon "button" at bounding box center [247, 64] width 4 height 4
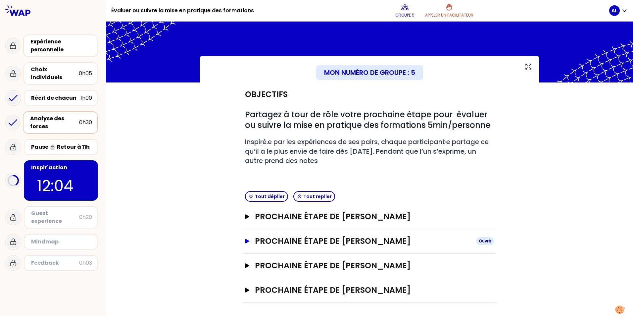
scroll to position [3, 0]
click at [245, 264] on icon "button" at bounding box center [247, 265] width 4 height 5
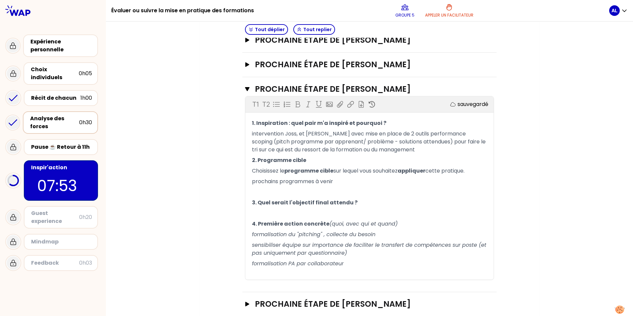
scroll to position [193, 0]
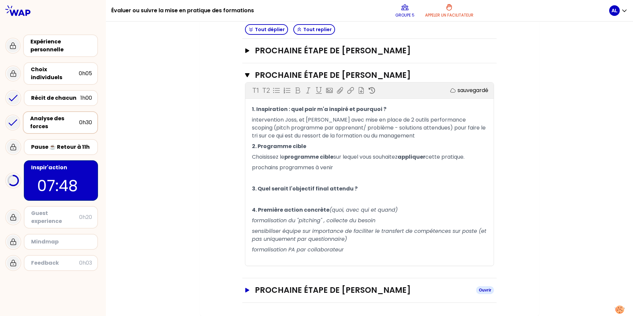
click at [245, 291] on icon "button" at bounding box center [247, 290] width 4 height 5
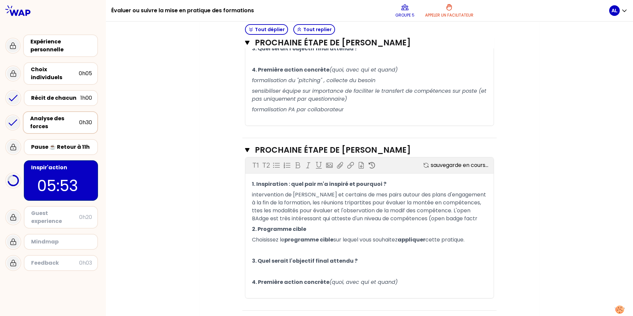
scroll to position [341, 0]
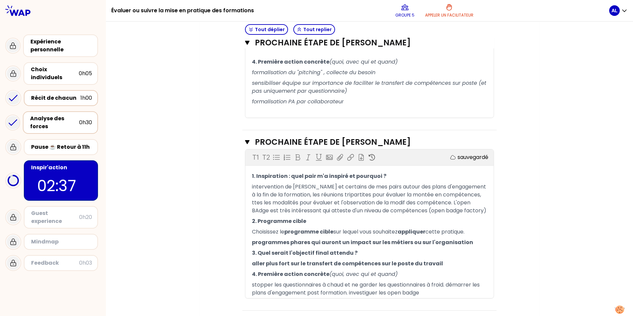
click at [52, 94] on div "Récit de chacun" at bounding box center [55, 98] width 49 height 8
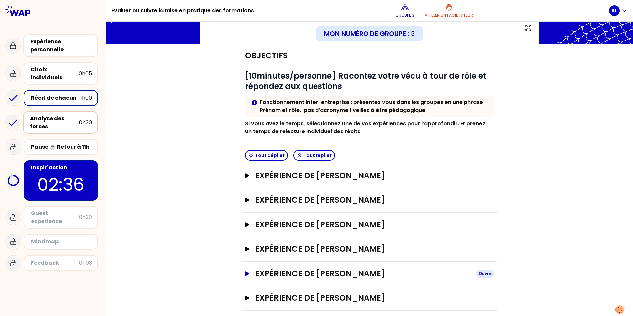
scroll to position [49, 0]
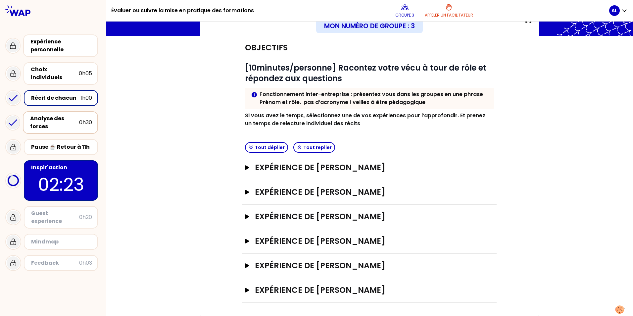
click at [62, 177] on p "02:23" at bounding box center [61, 184] width 62 height 26
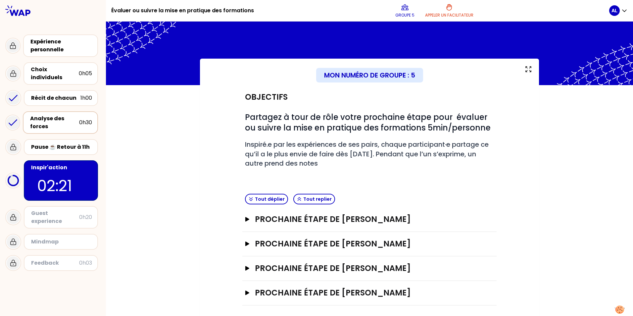
click at [57, 238] on div "Mindmap" at bounding box center [61, 242] width 61 height 8
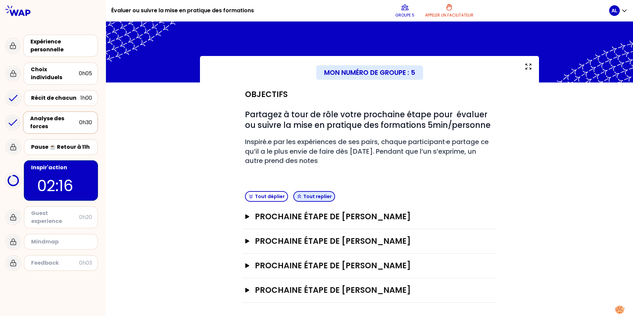
click at [313, 198] on button "Tout replier" at bounding box center [314, 196] width 42 height 11
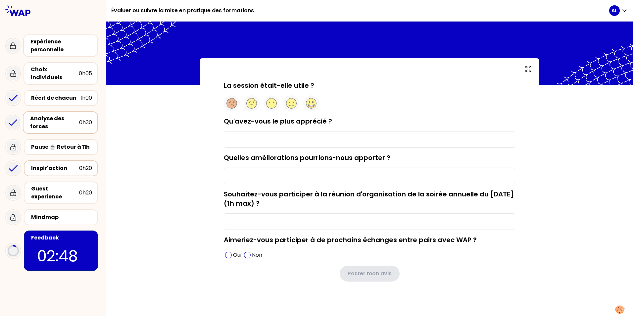
scroll to position [0, 0]
click at [271, 140] on input "Qu'avez-vous le plus apprécié ?" at bounding box center [369, 139] width 291 height 17
type input "les échanges d'expériences concrètes"
click at [266, 177] on input "Quelles améliorations pourrions-nous apporter ?" at bounding box center [369, 176] width 291 height 17
type input "."
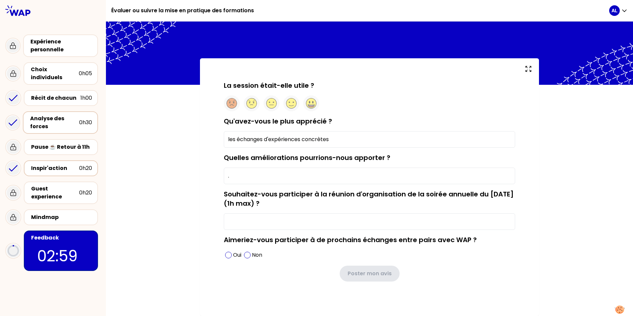
click at [244, 223] on input "Souhaitez-vous participer à la réunion d'organisation de la soirée annuelle du …" at bounding box center [369, 221] width 291 height 17
type input "pourquoi pas !"
click at [226, 255] on span at bounding box center [228, 255] width 7 height 7
click at [272, 223] on input "pourquoi pas !" at bounding box center [369, 221] width 291 height 17
click at [287, 222] on input "pourquoi pas !" at bounding box center [369, 221] width 291 height 17
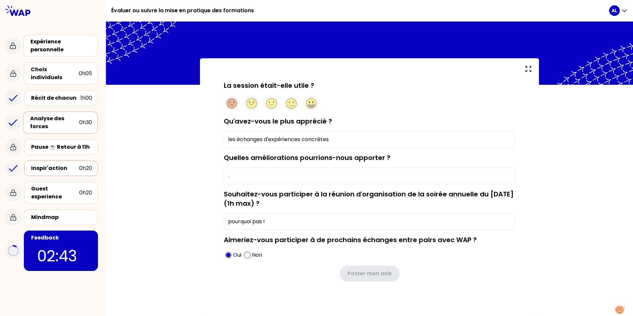
click at [251, 175] on input "." at bounding box center [369, 176] width 291 height 17
click at [308, 99] on circle at bounding box center [311, 103] width 10 height 10
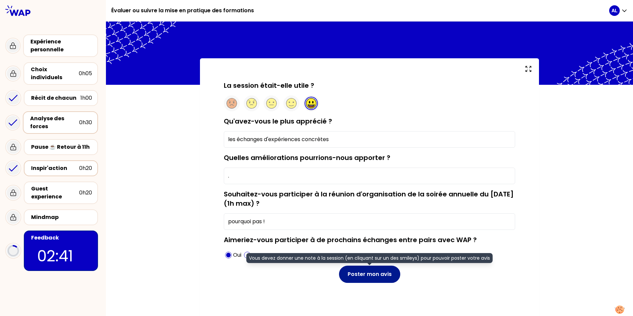
click at [354, 270] on button "Poster mon avis" at bounding box center [369, 274] width 61 height 17
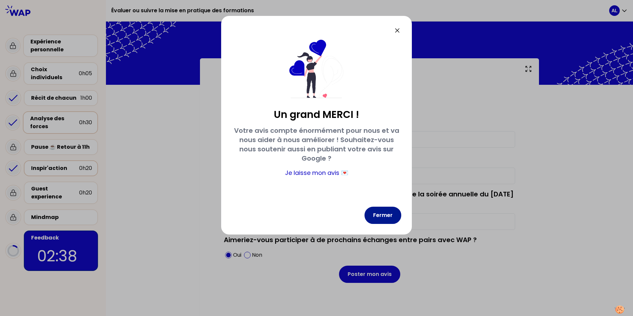
drag, startPoint x: 378, startPoint y: 218, endPoint x: 378, endPoint y: 214, distance: 4.3
click at [378, 214] on button "Fermer" at bounding box center [382, 215] width 37 height 17
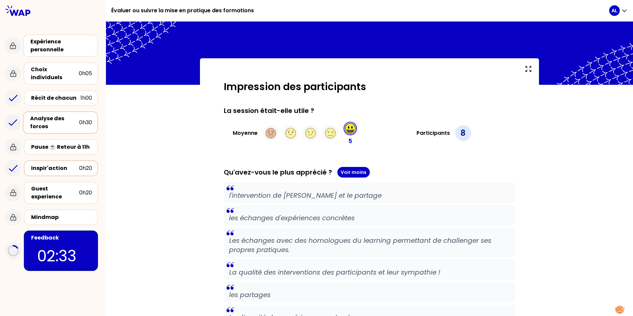
scroll to position [33, 0]
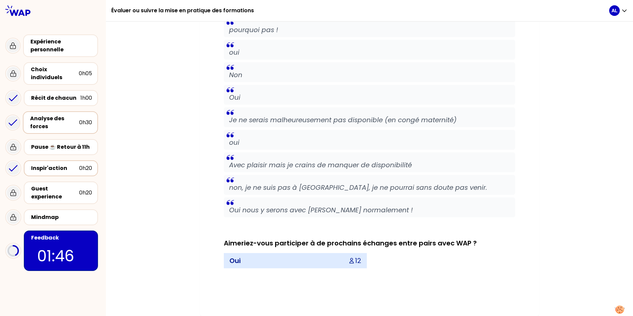
scroll to position [788, 0]
